Goal: Task Accomplishment & Management: Use online tool/utility

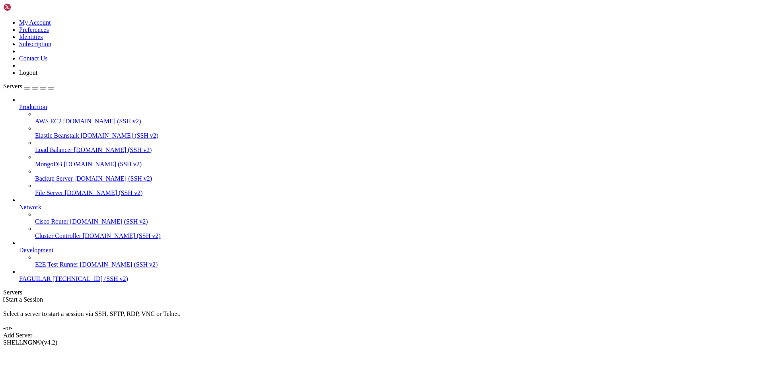
click at [441, 332] on link "Add Server" at bounding box center [382, 335] width 758 height 7
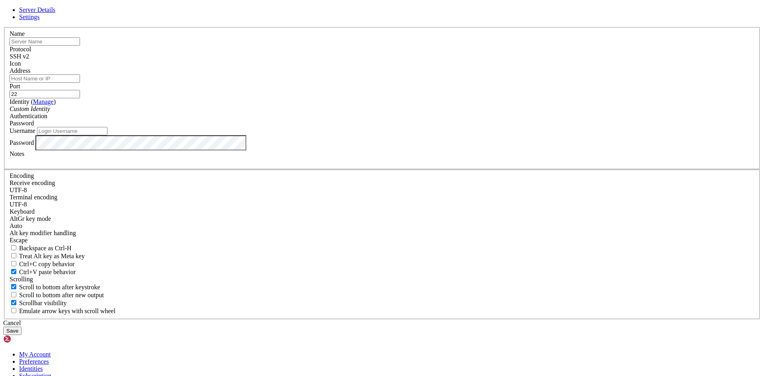
click at [80, 83] on input "Address" at bounding box center [45, 78] width 70 height 8
paste input "[TECHNICAL_ID]"
type input "[TECHNICAL_ID]"
click at [80, 46] on input "text" at bounding box center [45, 41] width 70 height 8
click at [390, 113] on div "Custom Identity" at bounding box center [382, 108] width 745 height 7
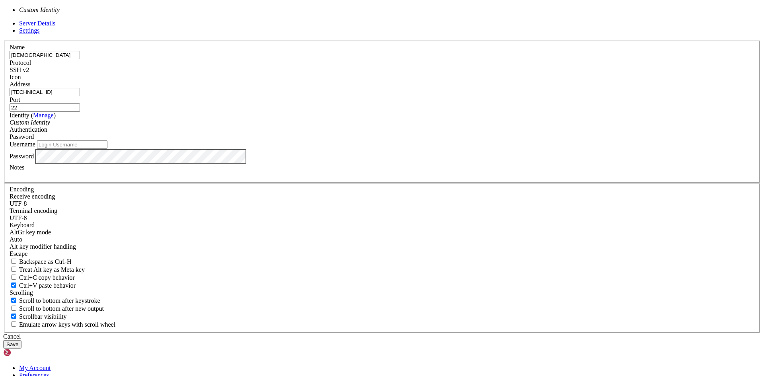
click at [390, 126] on div "Custom Identity" at bounding box center [382, 122] width 745 height 7
click at [324, 126] on div "Custom Identity" at bounding box center [382, 122] width 745 height 7
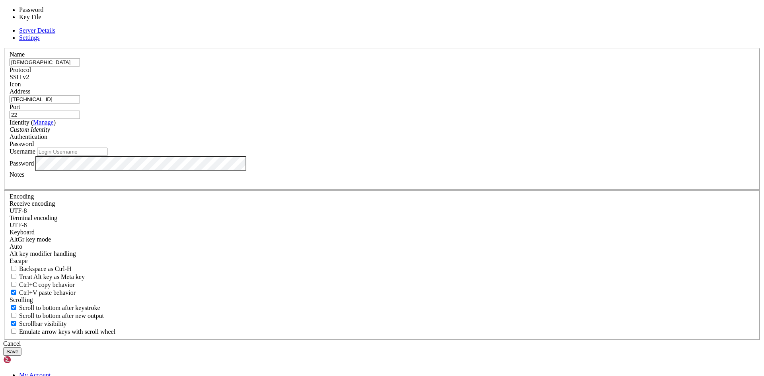
click at [453, 148] on div "Password" at bounding box center [382, 143] width 745 height 7
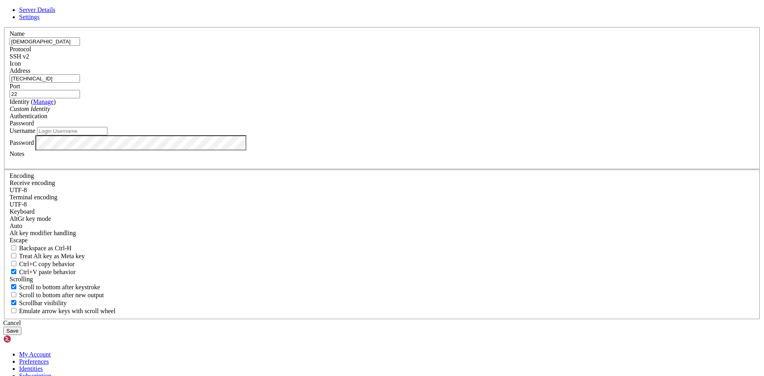
click at [453, 127] on div "Password" at bounding box center [382, 123] width 745 height 7
click at [107, 135] on input "Username" at bounding box center [72, 131] width 70 height 8
click at [76, 296] on div "Server Details Settings Name FaguilarMv Protocol SSH v2 Icon" at bounding box center [382, 170] width 758 height 329
drag, startPoint x: 313, startPoint y: 146, endPoint x: 253, endPoint y: 146, distance: 60.1
click at [253, 146] on div "Server Details Settings Name FaguilarMv Protocol SSH v2 Icon" at bounding box center [382, 170] width 758 height 329
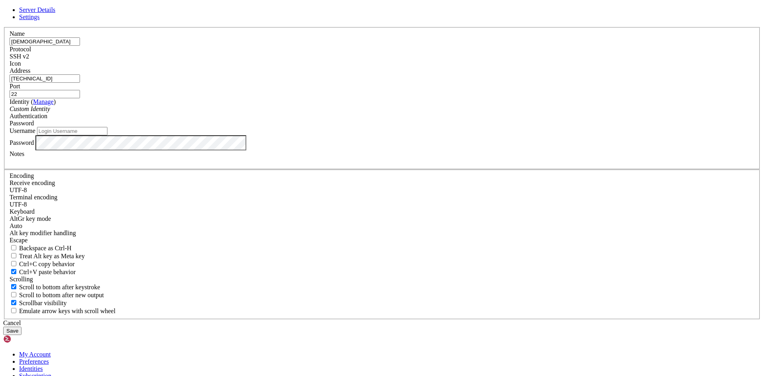
drag, startPoint x: 309, startPoint y: 113, endPoint x: 245, endPoint y: 113, distance: 64.1
click at [245, 113] on div "Server Details Settings Name FaguilarMv Protocol SSH v2 Icon" at bounding box center [382, 170] width 758 height 329
paste input "[TECHNICAL_ID]"
type input "[TECHNICAL_ID]"
click at [80, 83] on input "[TECHNICAL_ID]" at bounding box center [45, 78] width 70 height 8
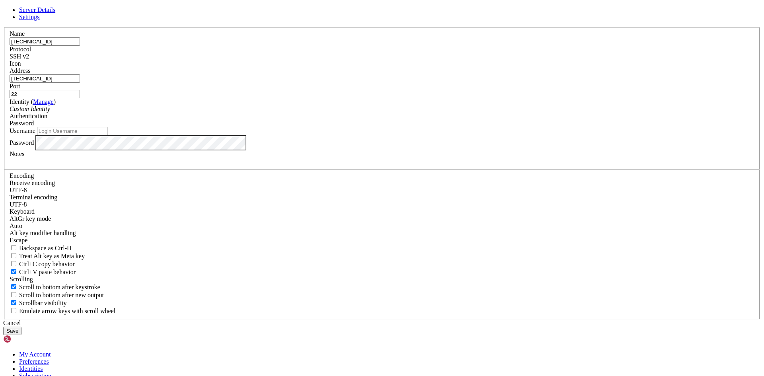
click at [107, 135] on input "Username" at bounding box center [72, 131] width 70 height 8
paste input "Balanceador_Carga_Faguilar"
type input "Balanceador_Carga_Faguilar"
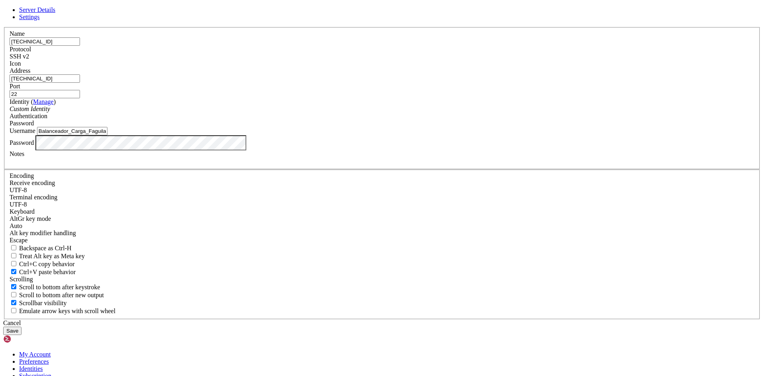
click at [21, 327] on button "Save" at bounding box center [12, 331] width 18 height 8
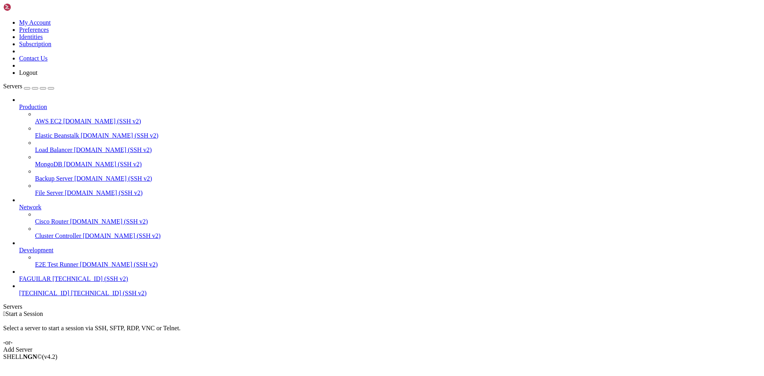
click at [71, 297] on span "[TECHNICAL_ID] (SSH v2)" at bounding box center [109, 293] width 76 height 7
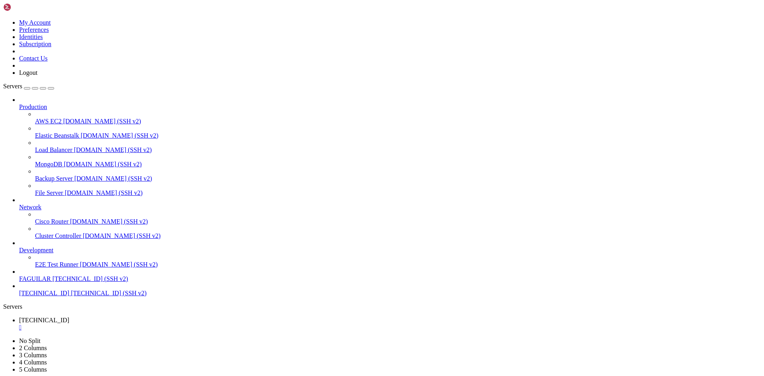
click at [36, 297] on span "[TECHNICAL_ID]" at bounding box center [44, 293] width 50 height 7
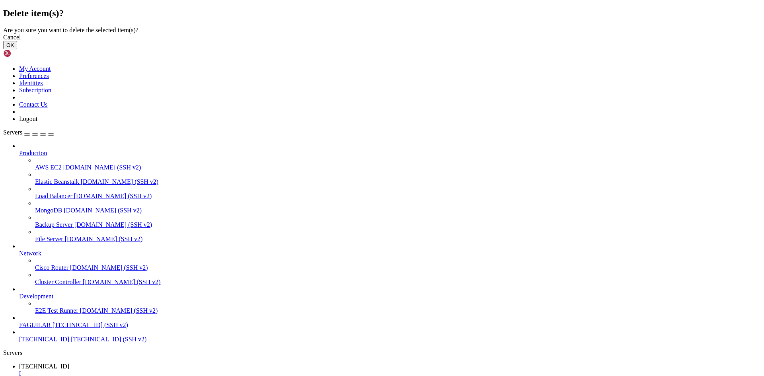
click at [17, 49] on button "OK" at bounding box center [10, 45] width 14 height 8
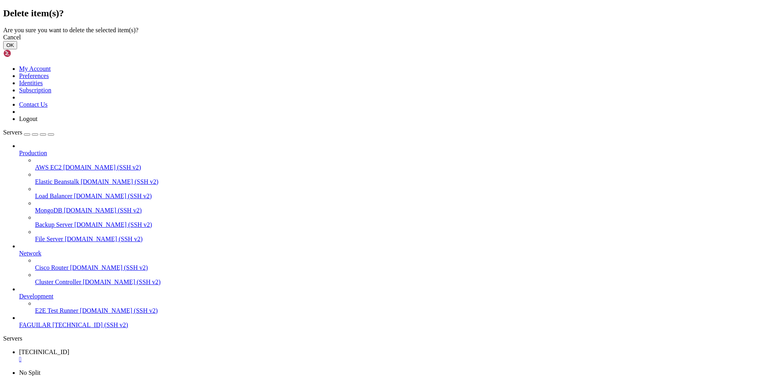
click at [17, 49] on button "OK" at bounding box center [10, 45] width 14 height 8
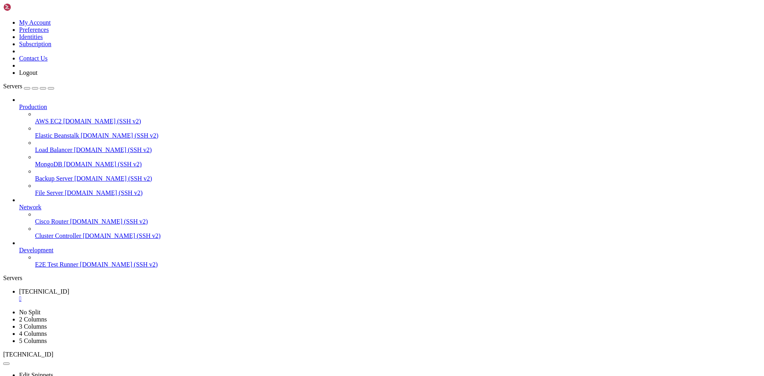
click at [152, 295] on div "" at bounding box center [390, 298] width 742 height 7
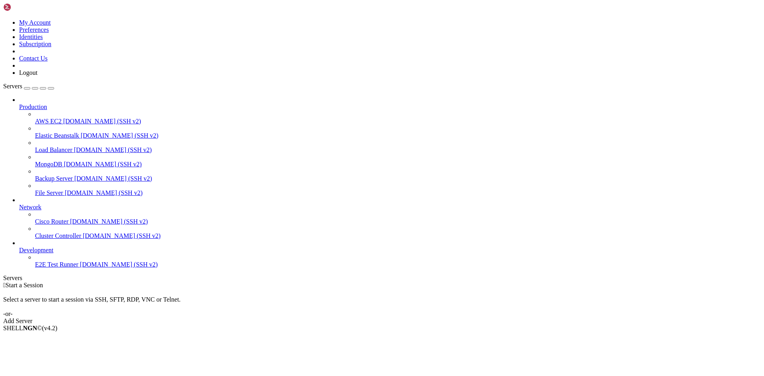
click at [426, 318] on div "Add Server" at bounding box center [382, 321] width 758 height 7
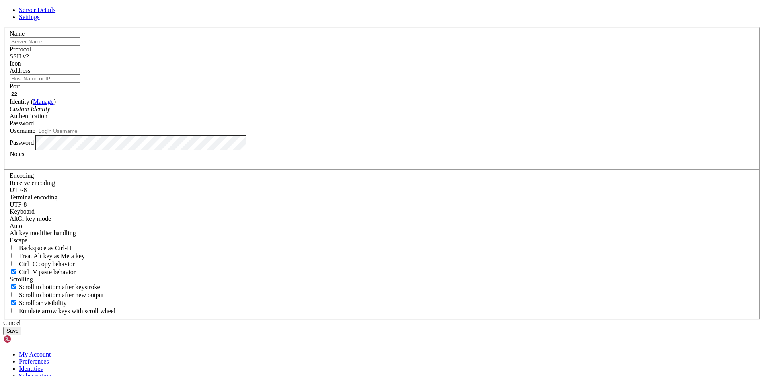
click at [297, 83] on div "Address" at bounding box center [382, 75] width 745 height 16
click at [80, 46] on input "text" at bounding box center [45, 41] width 70 height 8
type input "[TECHNICAL_ID]"
click at [80, 83] on input "Address" at bounding box center [45, 78] width 70 height 8
type input "[TECHNICAL_ID]"
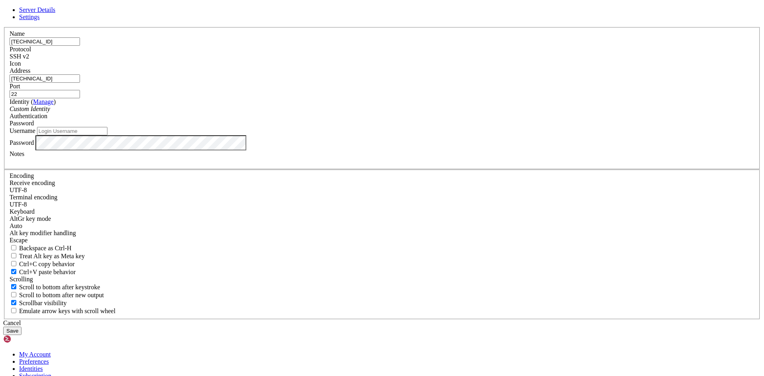
click at [341, 83] on div "Address [TECHNICAL_ID]" at bounding box center [382, 75] width 745 height 16
click at [107, 135] on input "Username" at bounding box center [72, 131] width 70 height 8
paste input "Balancer-MV-Faguilar"
type input "Balancer-MV-Faguilar"
click at [21, 327] on button "Save" at bounding box center [12, 331] width 18 height 8
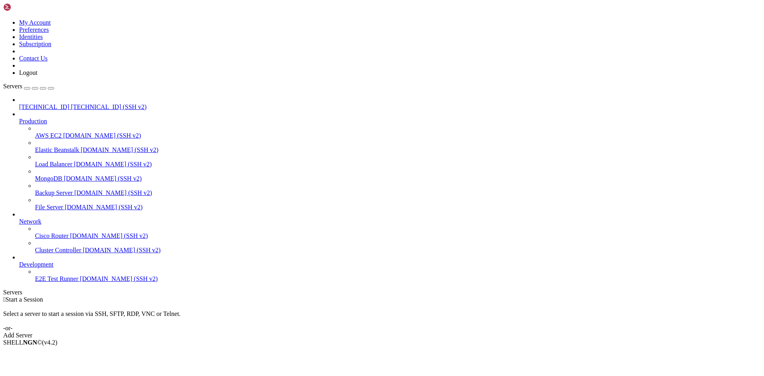
click at [71, 103] on span "[TECHNICAL_ID] (SSH v2)" at bounding box center [109, 106] width 76 height 7
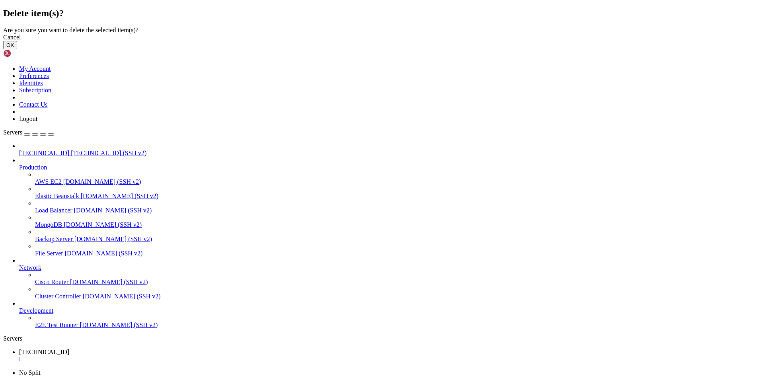
click at [17, 49] on button "OK" at bounding box center [10, 45] width 14 height 8
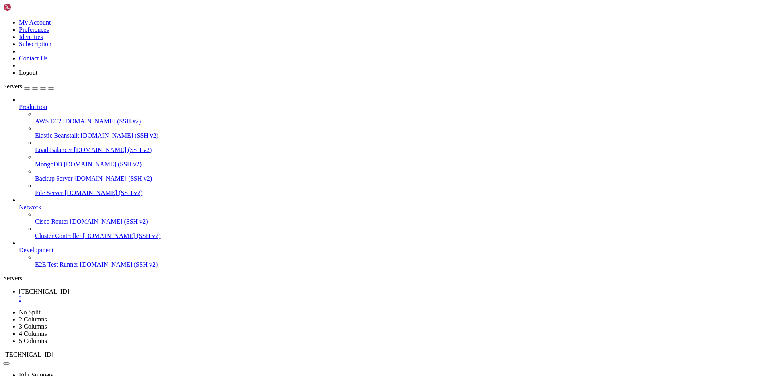
click at [150, 295] on div "" at bounding box center [390, 298] width 742 height 7
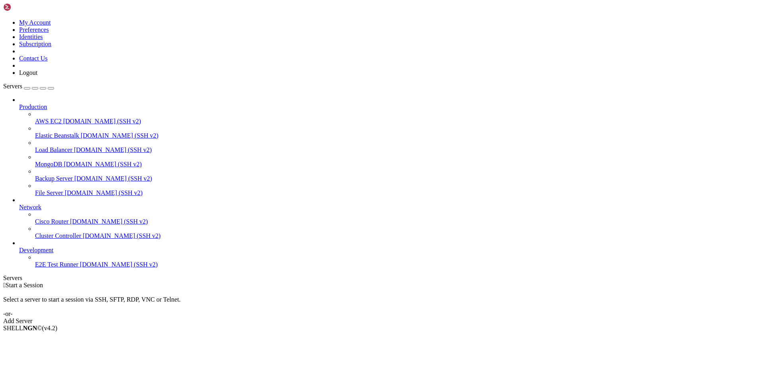
click at [434, 318] on div "Add Server" at bounding box center [382, 321] width 758 height 7
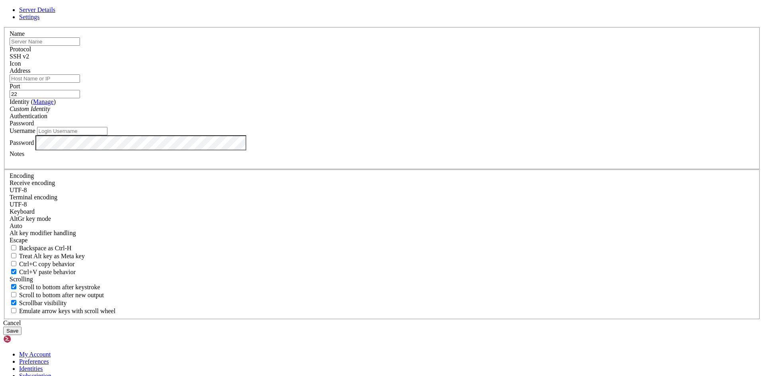
click at [80, 46] on input "text" at bounding box center [45, 41] width 70 height 8
type input "[TECHNICAL_ID]"
click at [80, 83] on input "Address" at bounding box center [45, 78] width 70 height 8
type input "[TECHNICAL_ID]"
click at [107, 135] on input "Username" at bounding box center [72, 131] width 70 height 8
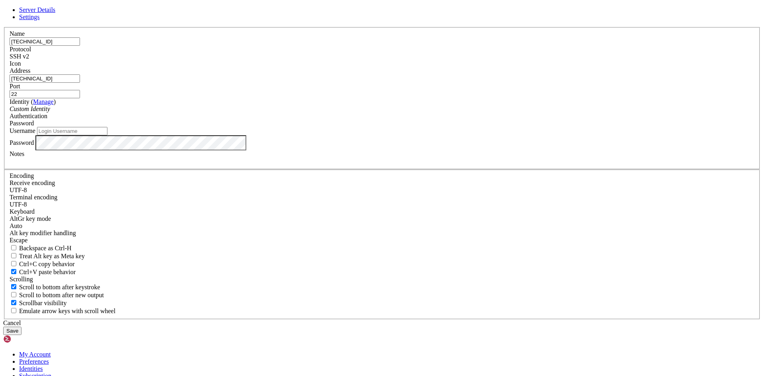
click at [107, 135] on input "Username" at bounding box center [72, 131] width 70 height 8
paste input "MV1"
type input "MV1"
click at [313, 150] on div "Password" at bounding box center [382, 142] width 745 height 15
click at [21, 327] on button "Save" at bounding box center [12, 331] width 18 height 8
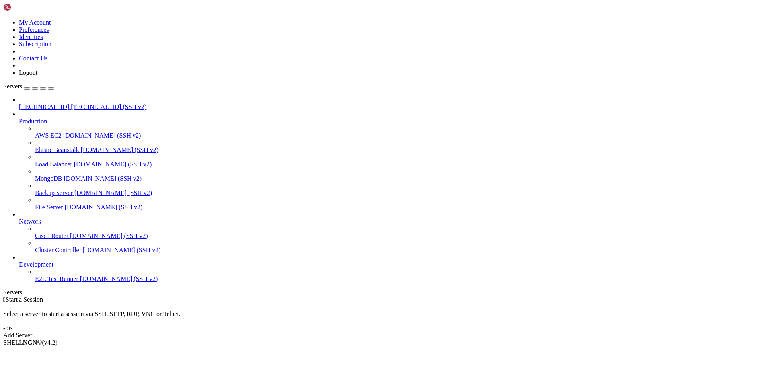
click at [45, 103] on span "[TECHNICAL_ID]" at bounding box center [44, 106] width 50 height 7
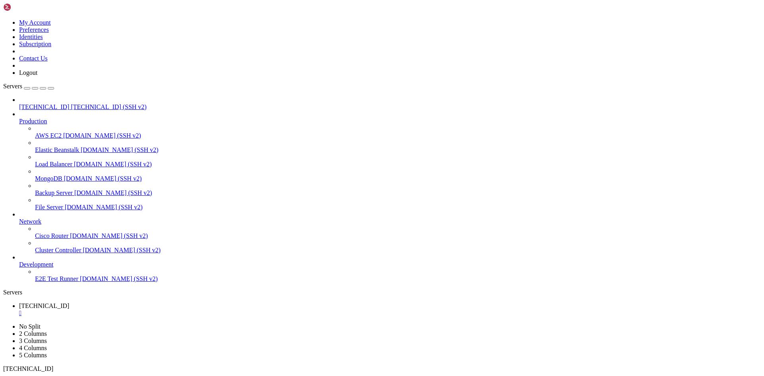
click at [78, 103] on span "[TECHNICAL_ID] (SSH v2)" at bounding box center [109, 106] width 76 height 7
click at [150, 310] on div "" at bounding box center [390, 313] width 742 height 7
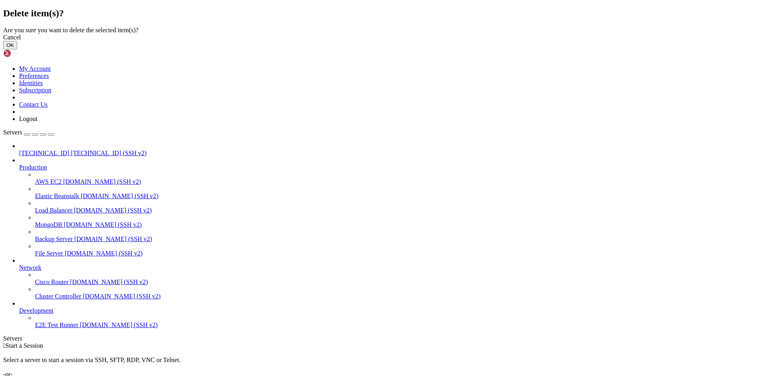
click at [17, 49] on button "OK" at bounding box center [10, 45] width 14 height 8
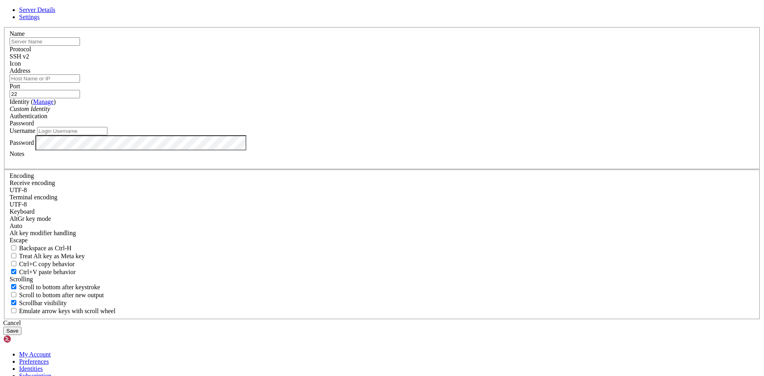
click at [80, 46] on input "text" at bounding box center [45, 41] width 70 height 8
paste input "[TECHNICAL_ID]"
type input "[TECHNICAL_ID]"
click at [80, 83] on input "Address" at bounding box center [45, 78] width 70 height 8
paste input "[TECHNICAL_ID]"
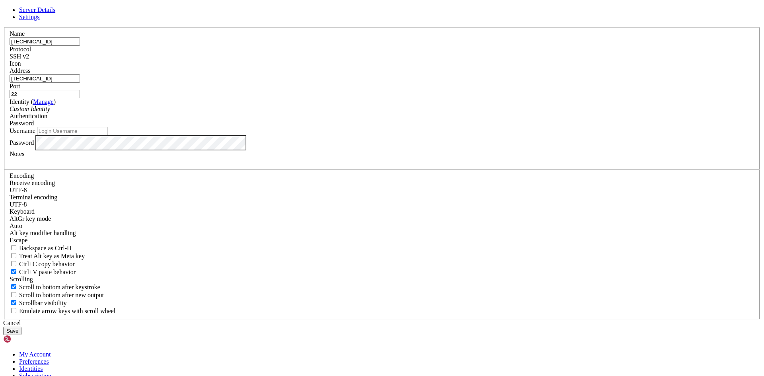
type input "[TECHNICAL_ID]"
click at [107, 135] on input "Username" at bounding box center [72, 131] width 70 height 8
paste input "MV-Faguilar2"
type input "MV-Faguilar2"
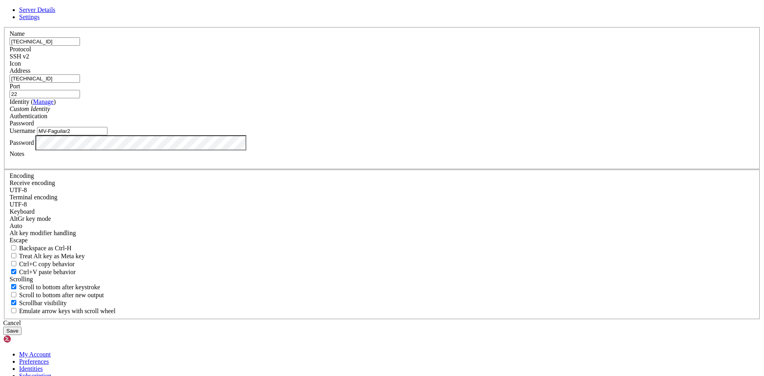
click at [21, 327] on button "Save" at bounding box center [12, 331] width 18 height 8
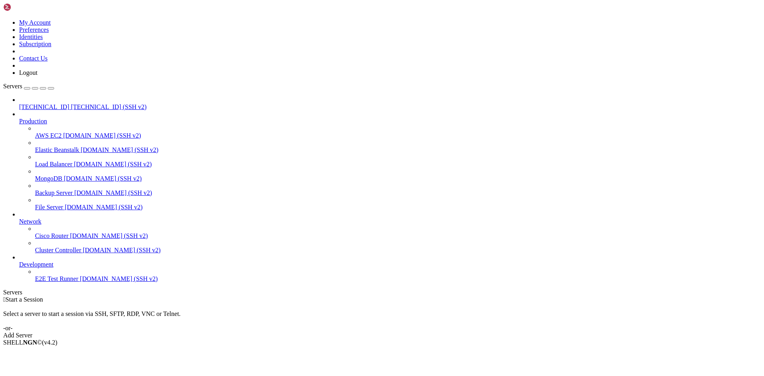
click at [71, 103] on span "[TECHNICAL_ID] (SSH v2)" at bounding box center [109, 106] width 76 height 7
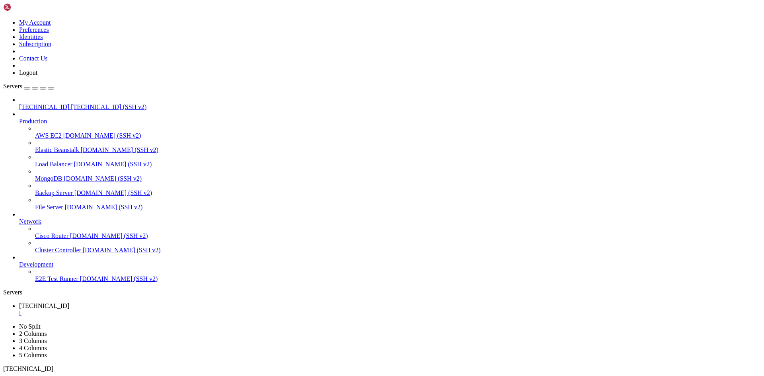
click at [148, 310] on div "" at bounding box center [390, 313] width 742 height 7
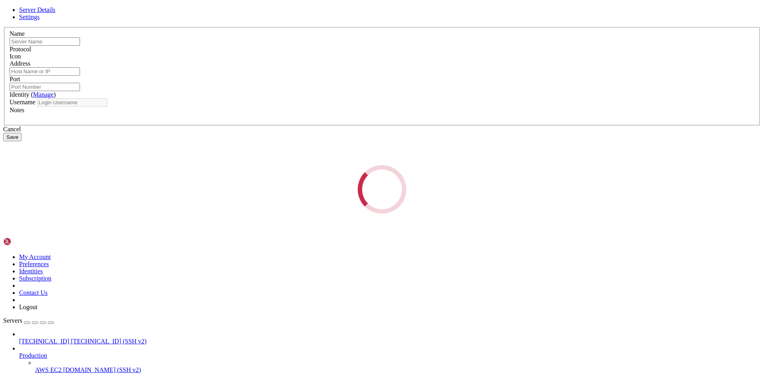
type input "[TECHNICAL_ID]"
type input "22"
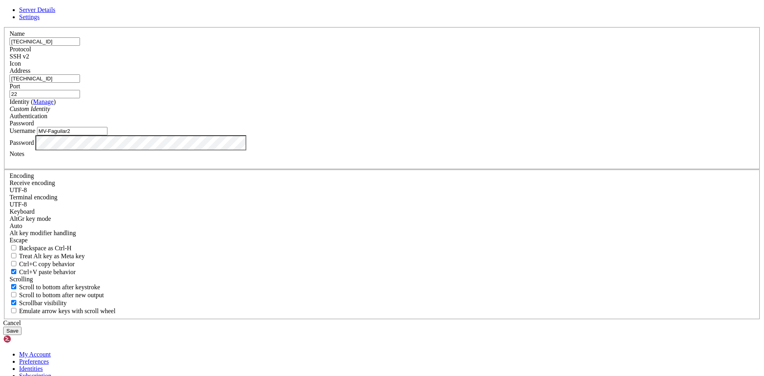
drag, startPoint x: 321, startPoint y: 204, endPoint x: 226, endPoint y: 197, distance: 95.4
click at [226, 196] on div "Server Details Settings Name [TECHNICAL_ID] Protocol SSH v2 Icon" at bounding box center [382, 170] width 758 height 329
paste input "1"
type input "MV1"
click at [21, 327] on button "Save" at bounding box center [12, 331] width 18 height 8
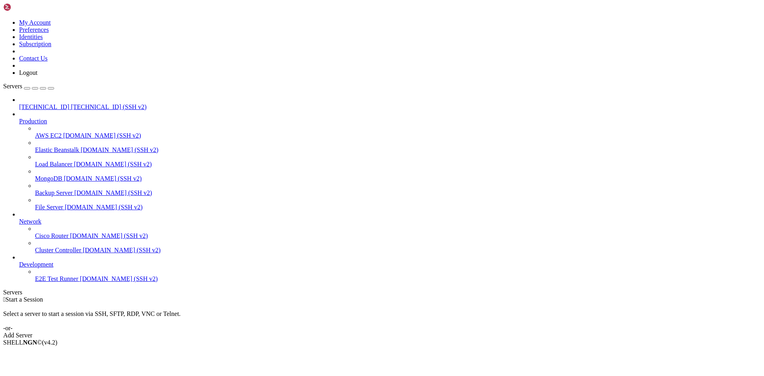
click at [71, 103] on span "[TECHNICAL_ID] (SSH v2)" at bounding box center [109, 106] width 76 height 7
